Goal: Task Accomplishment & Management: Complete application form

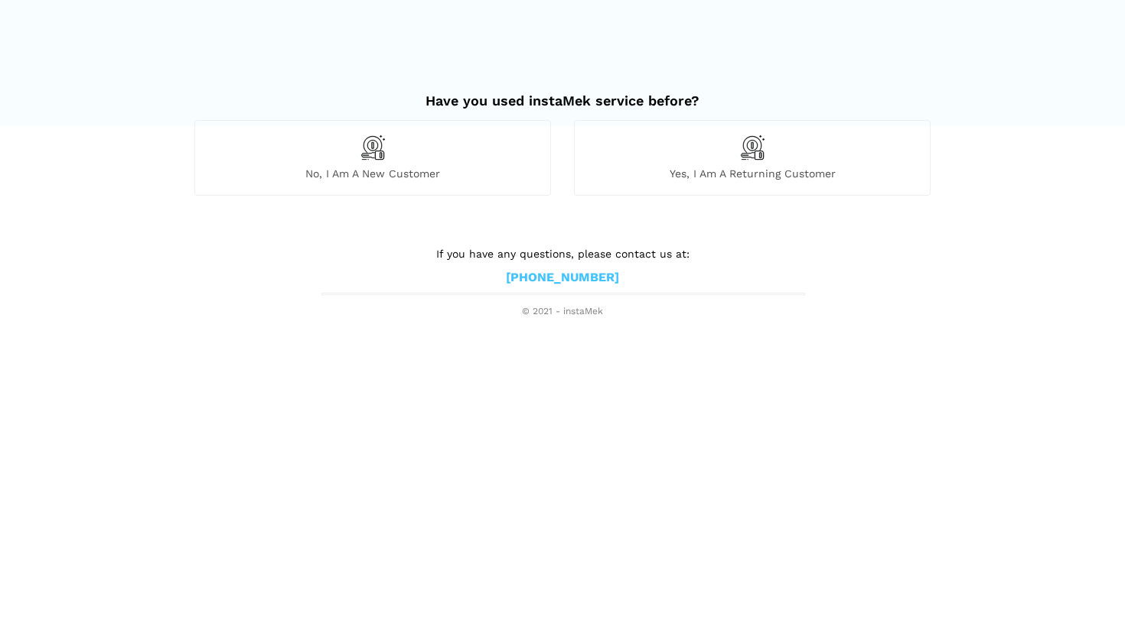
click at [425, 152] on div "No, I am a new customer" at bounding box center [372, 157] width 356 height 75
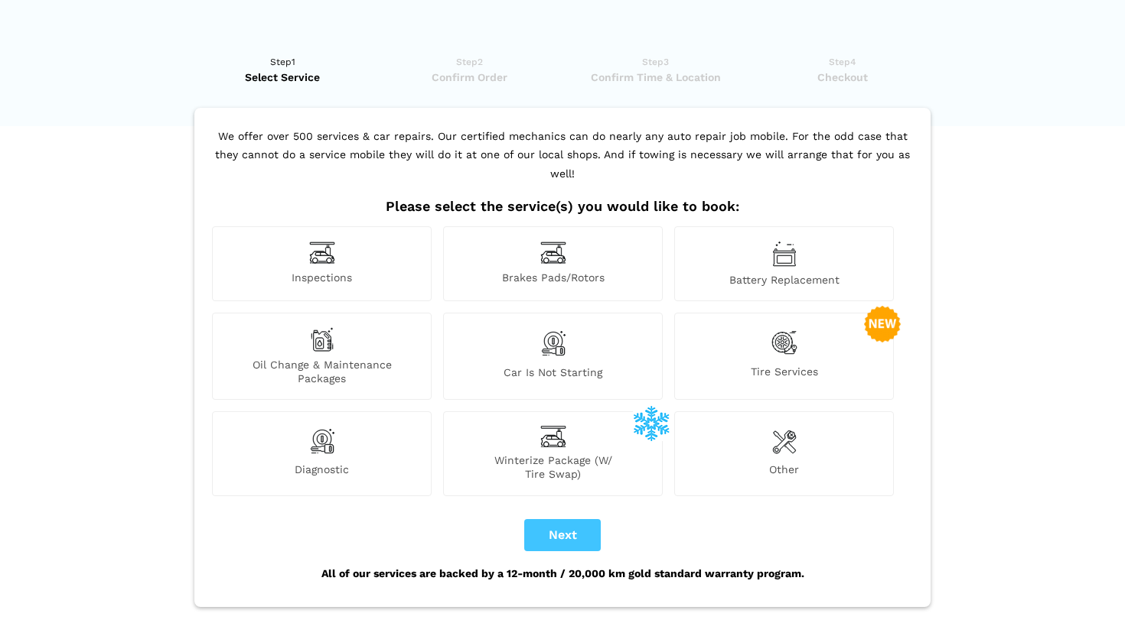
click at [362, 233] on div "Inspections" at bounding box center [322, 263] width 220 height 75
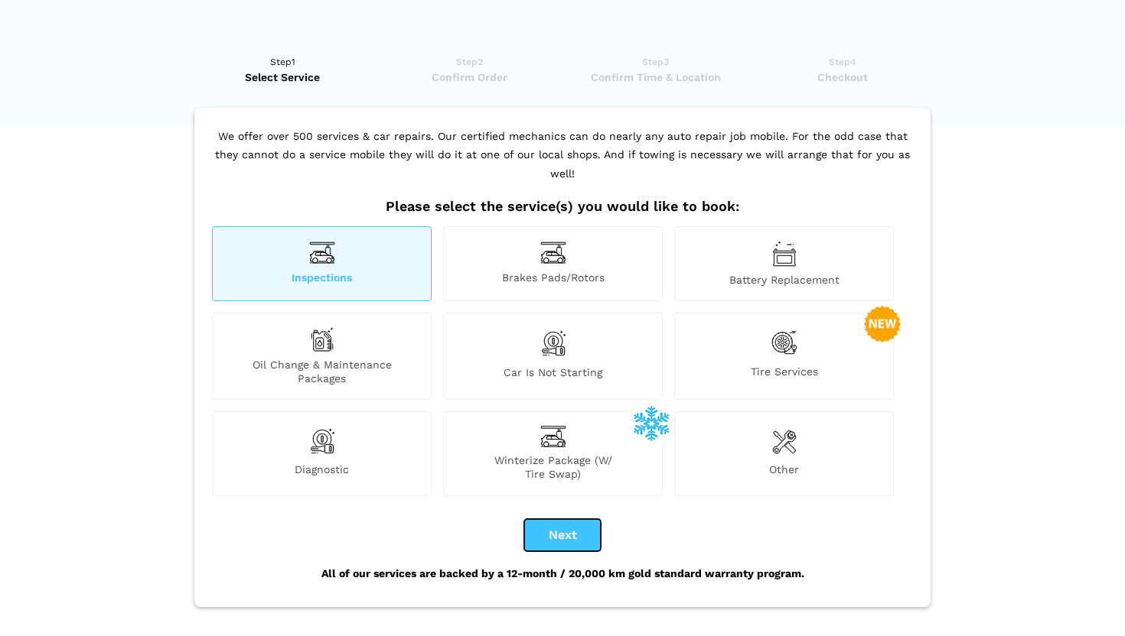
click at [557, 519] on button "Next" at bounding box center [562, 535] width 77 height 32
checkbox input "true"
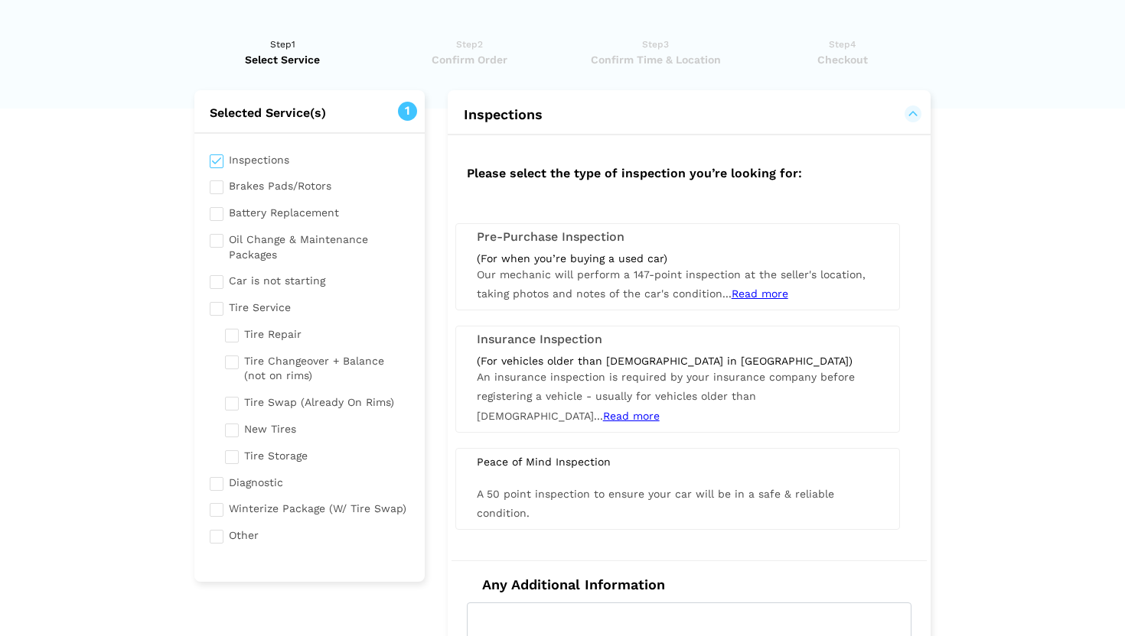
scroll to position [1, 0]
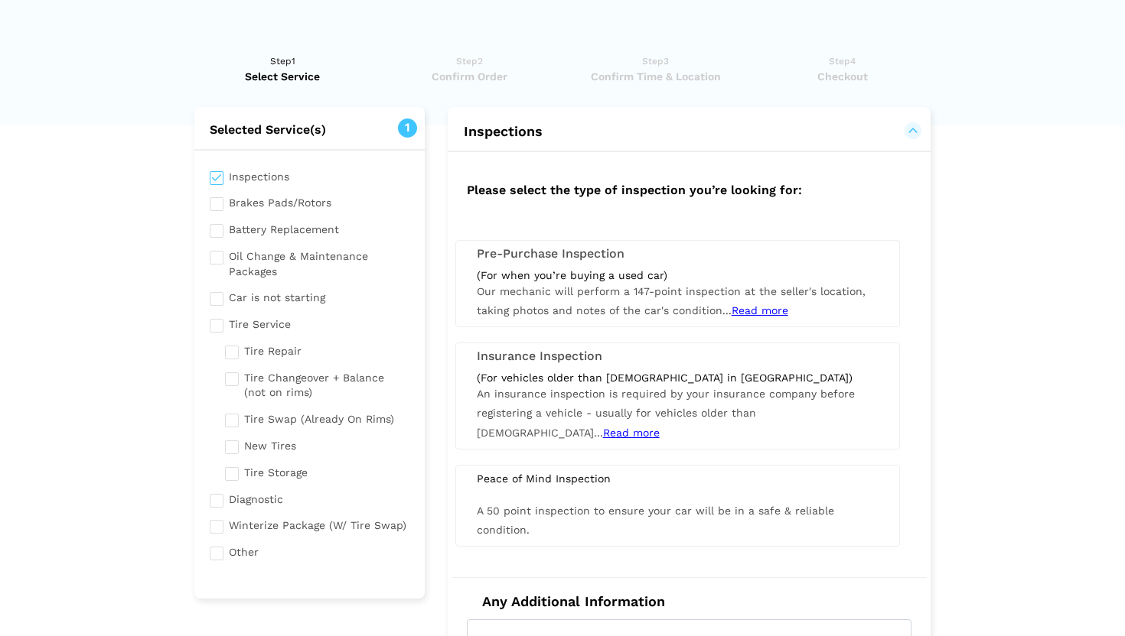
click at [564, 289] on span "Our mechanic will perform a 147-point inspection at the seller's location, taki…" at bounding box center [671, 300] width 389 height 31
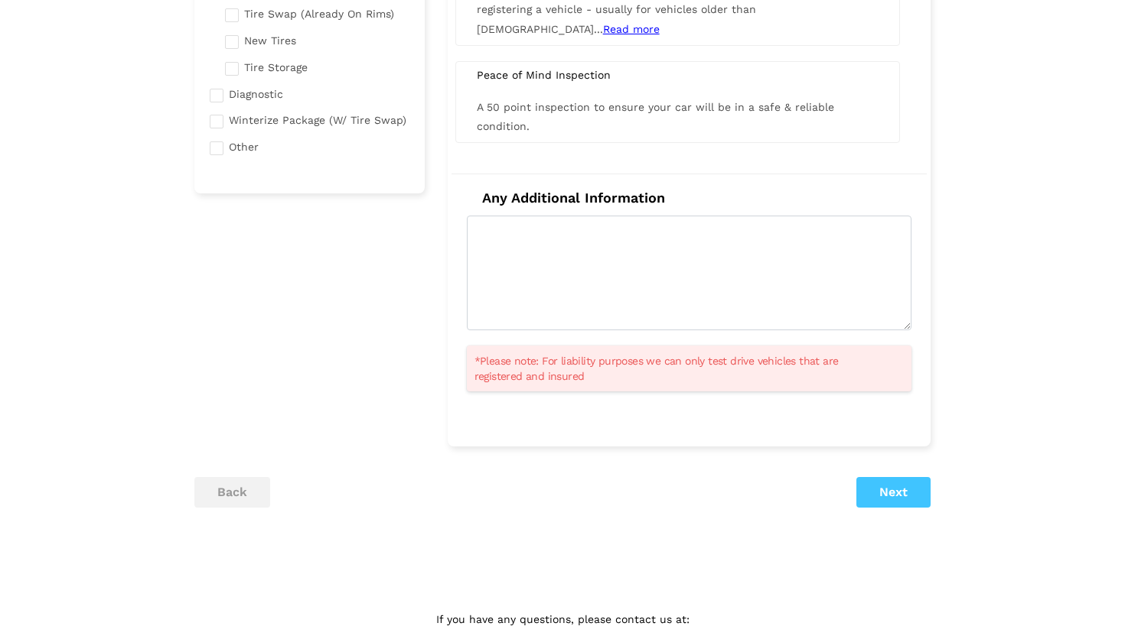
scroll to position [438, 0]
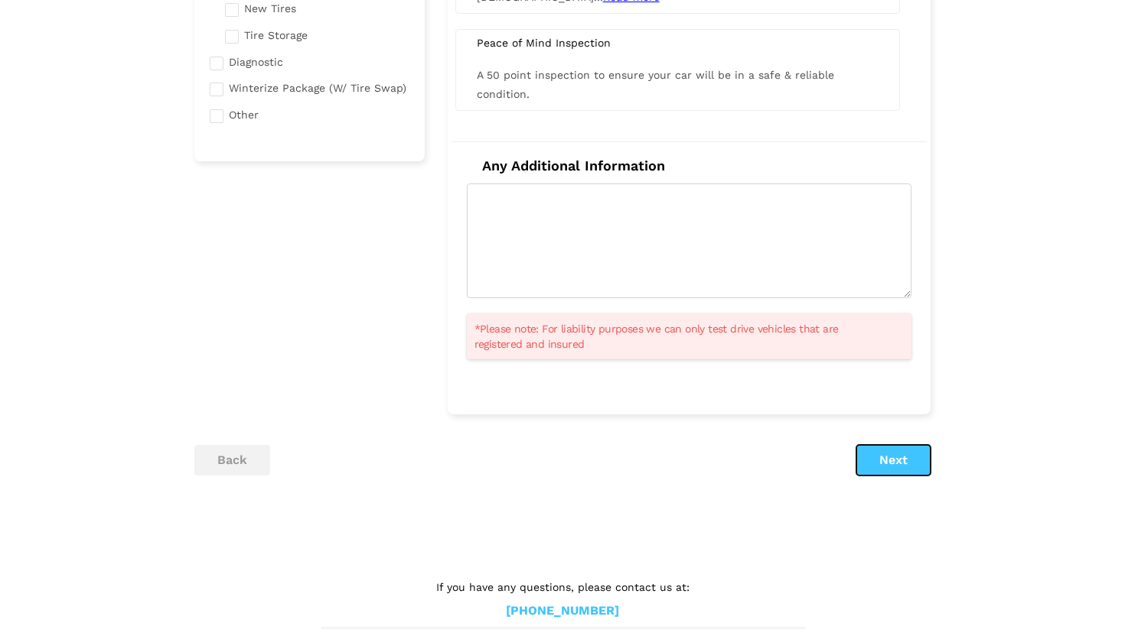
click at [881, 461] on button "Next" at bounding box center [893, 460] width 74 height 31
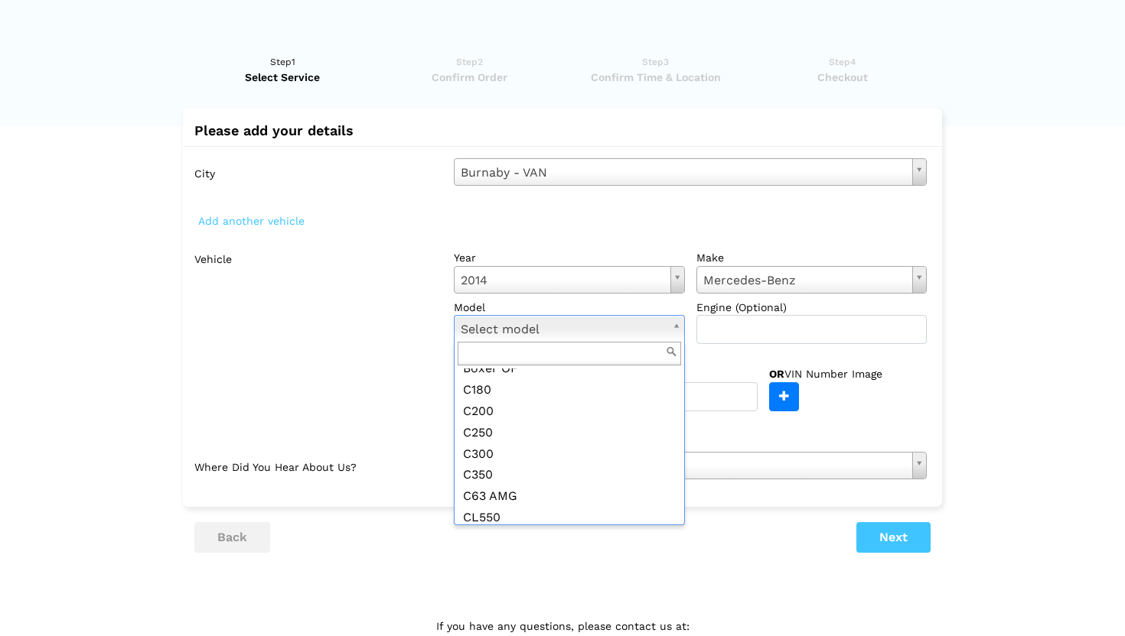
scroll to position [292, 0]
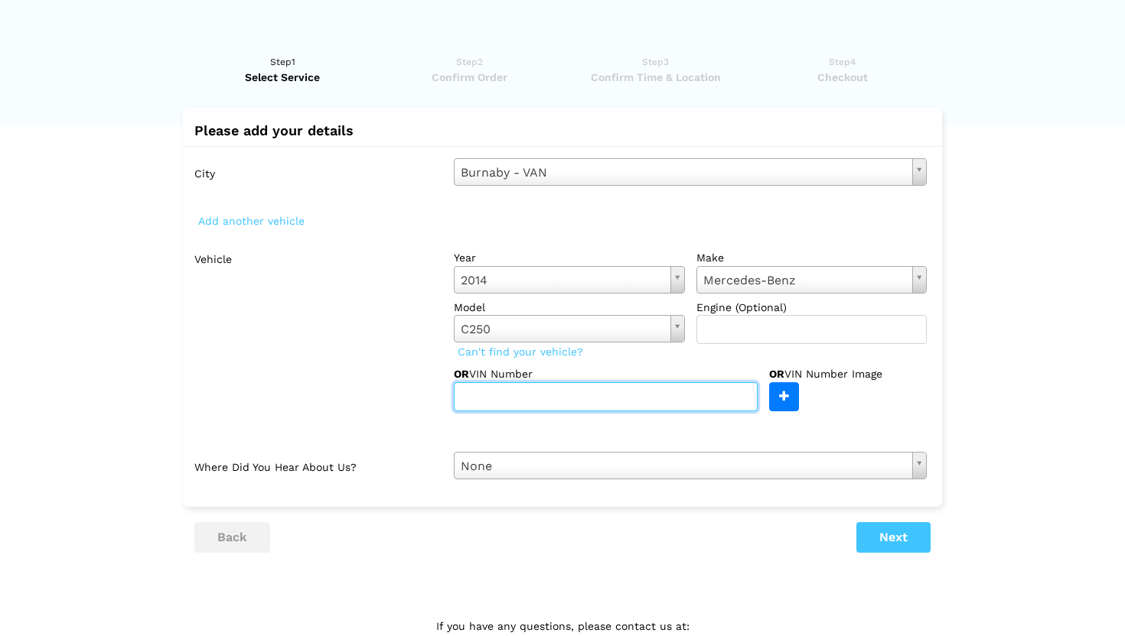
click at [609, 399] on input "text" at bounding box center [606, 397] width 304 height 29
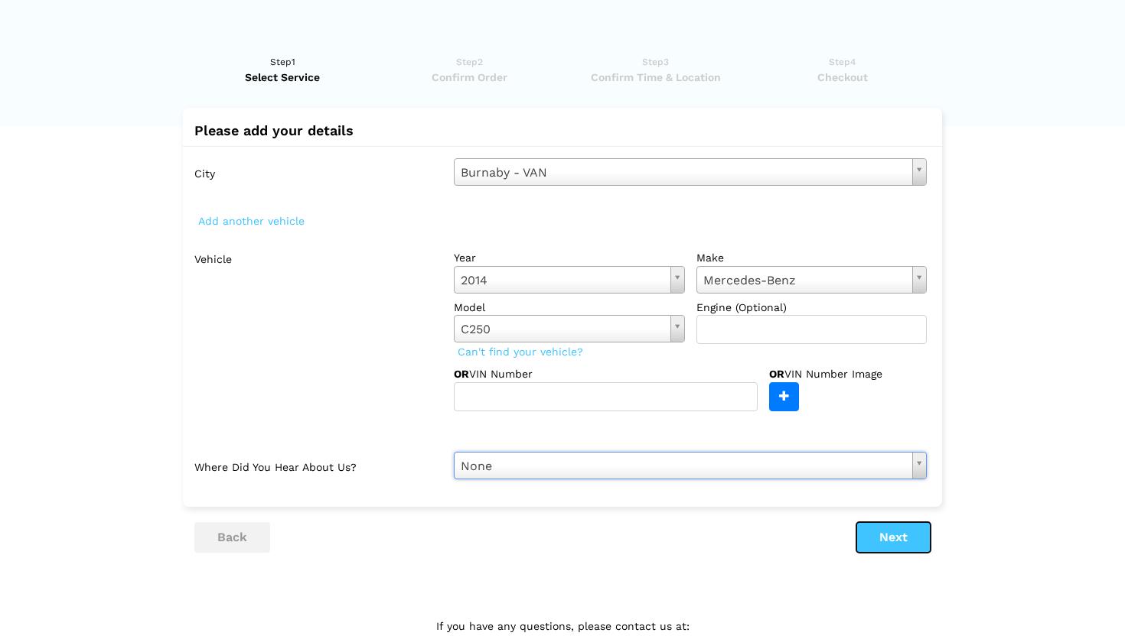
click at [883, 542] on button "Next" at bounding box center [893, 537] width 74 height 31
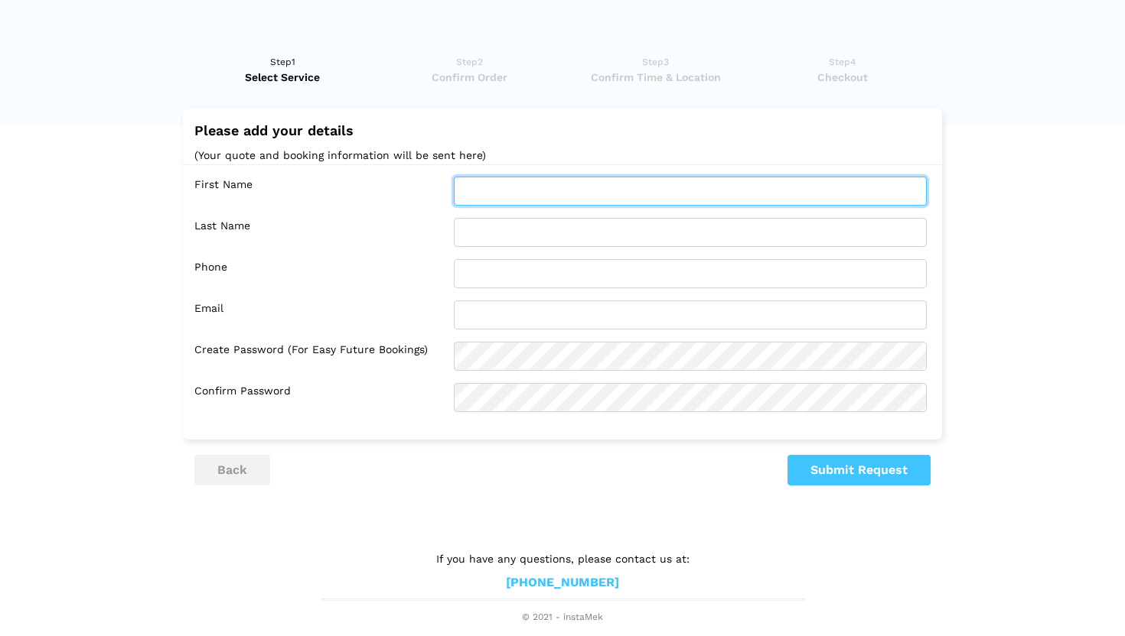
click at [511, 177] on input "text" at bounding box center [690, 191] width 473 height 29
type input "[PERSON_NAME]"
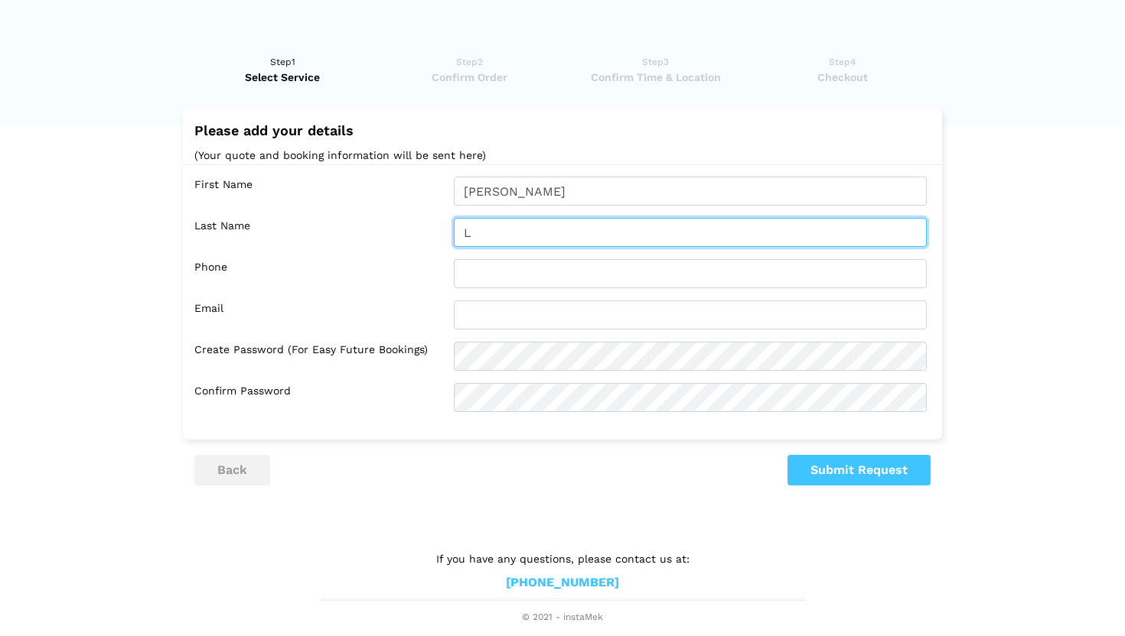
type input "L"
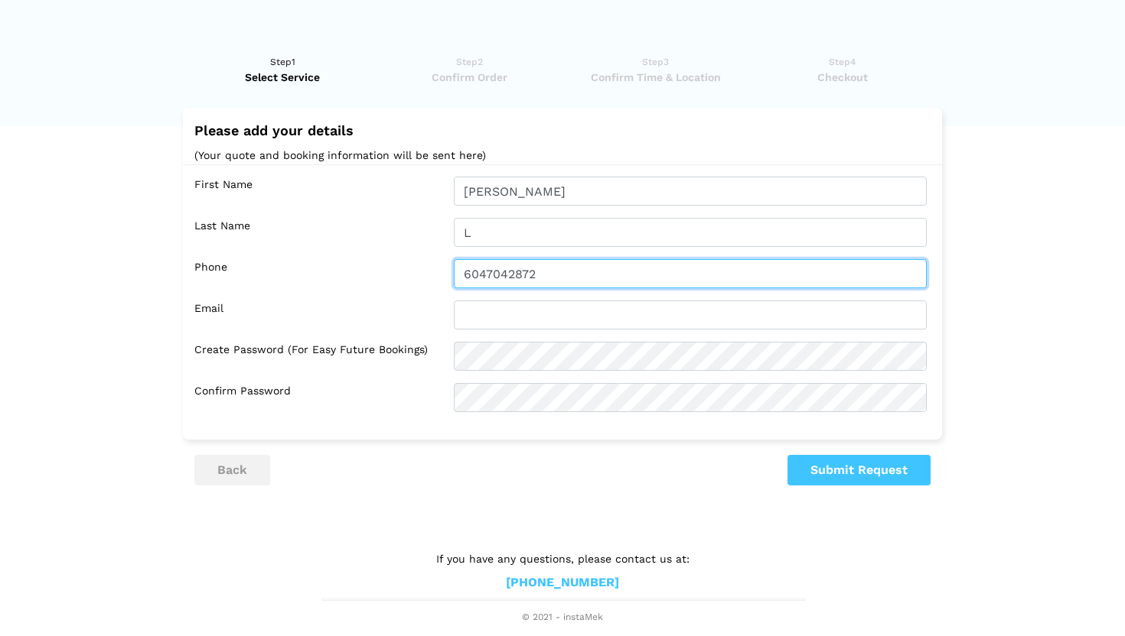
type input "6047042872"
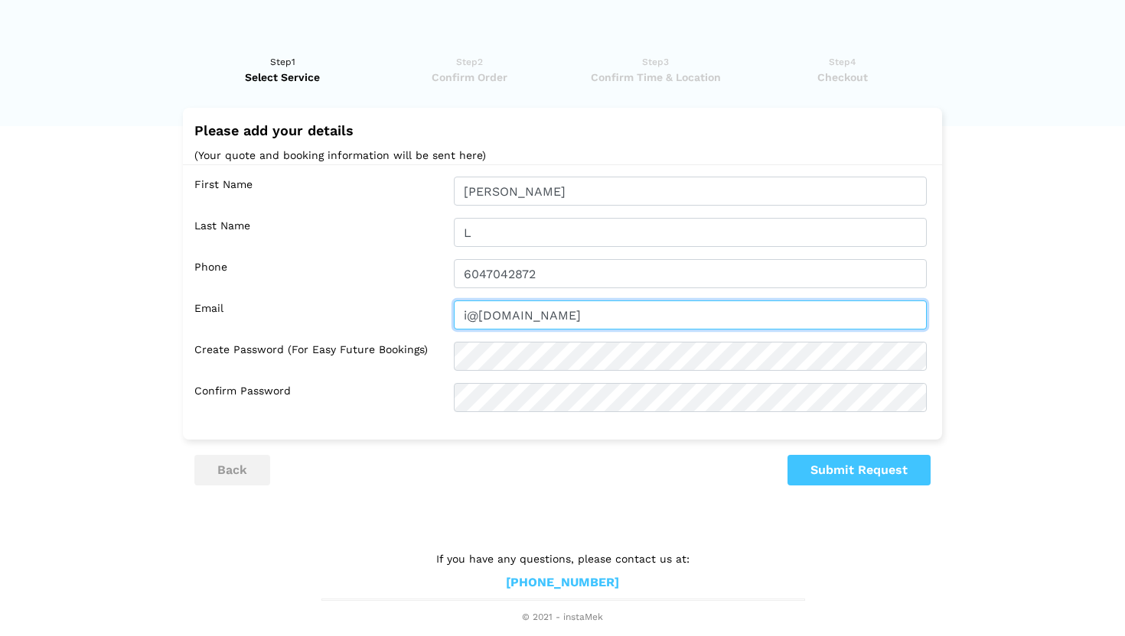
type input "i@[DOMAIN_NAME]"
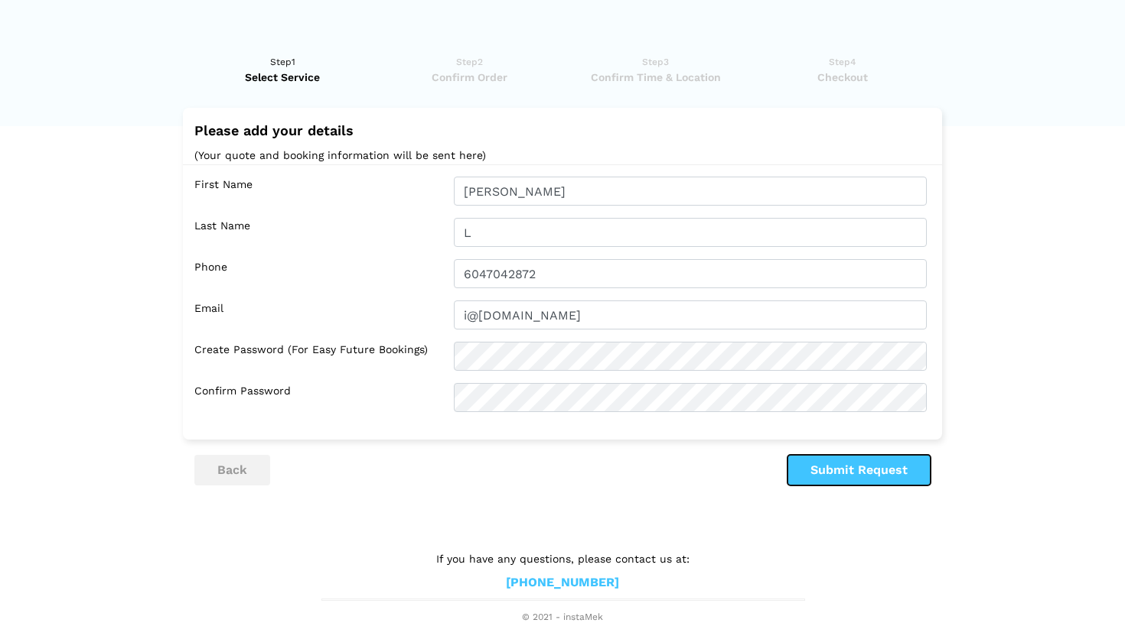
click at [877, 469] on button "Submit Request" at bounding box center [858, 470] width 143 height 31
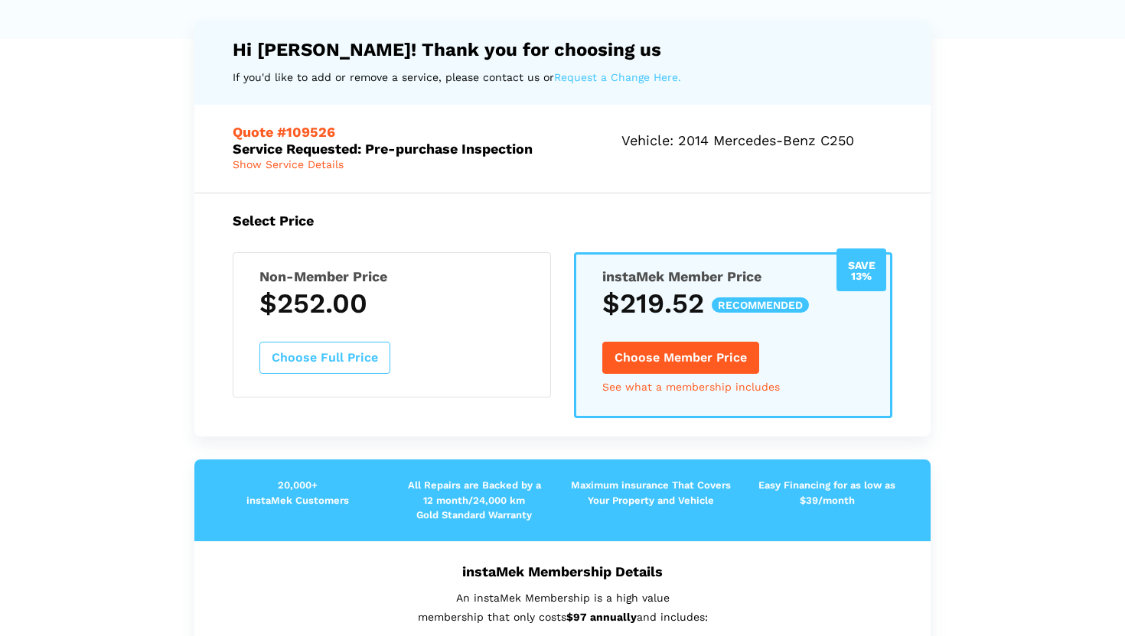
scroll to position [151, 0]
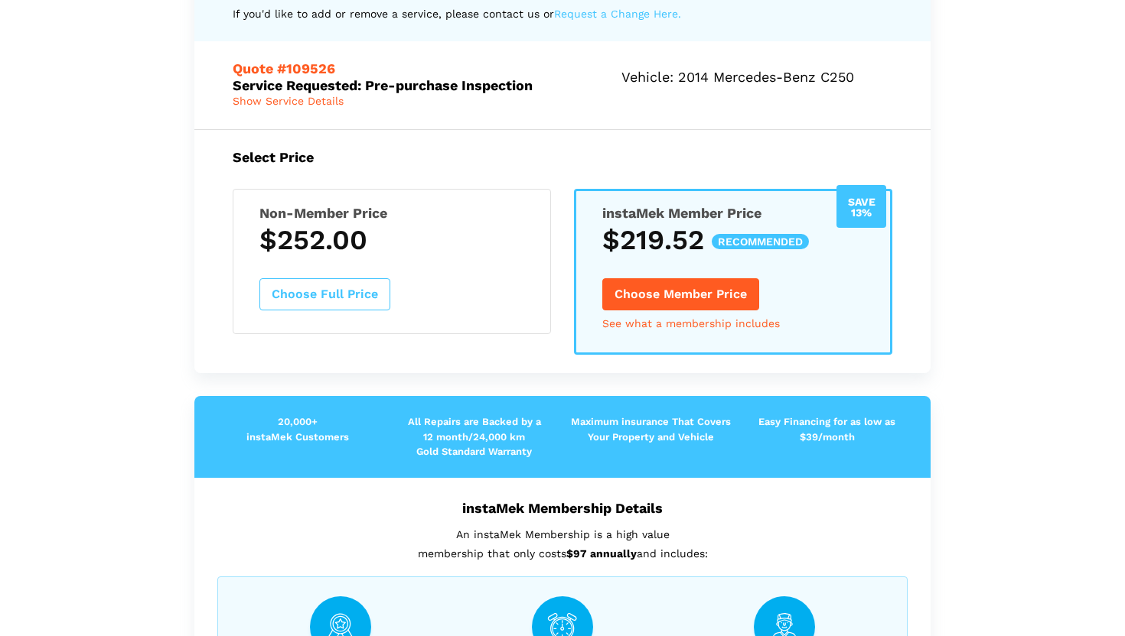
click at [679, 288] on button "Choose Member Price" at bounding box center [680, 294] width 157 height 32
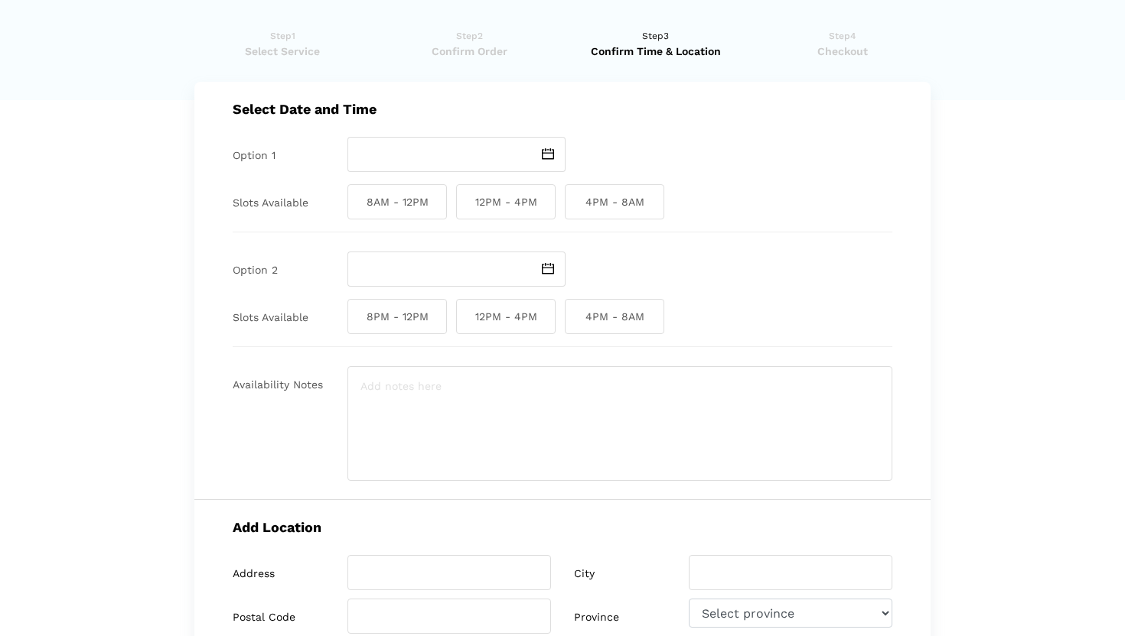
scroll to position [22, 0]
